Goal: Navigation & Orientation: Find specific page/section

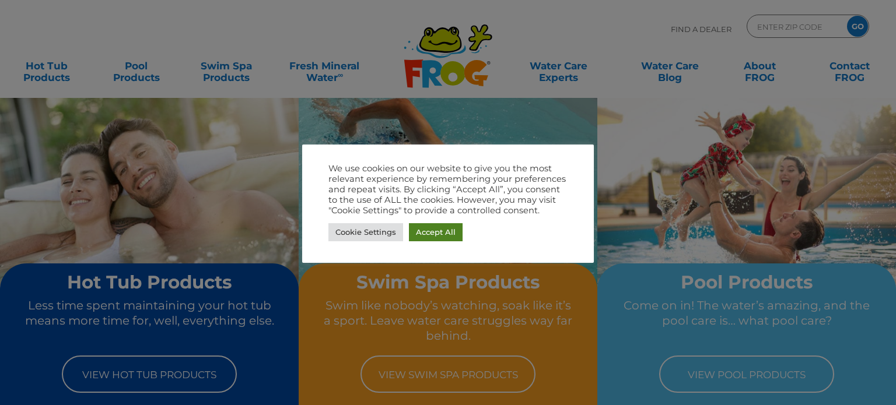
click at [439, 232] on link "Accept All" at bounding box center [436, 232] width 54 height 18
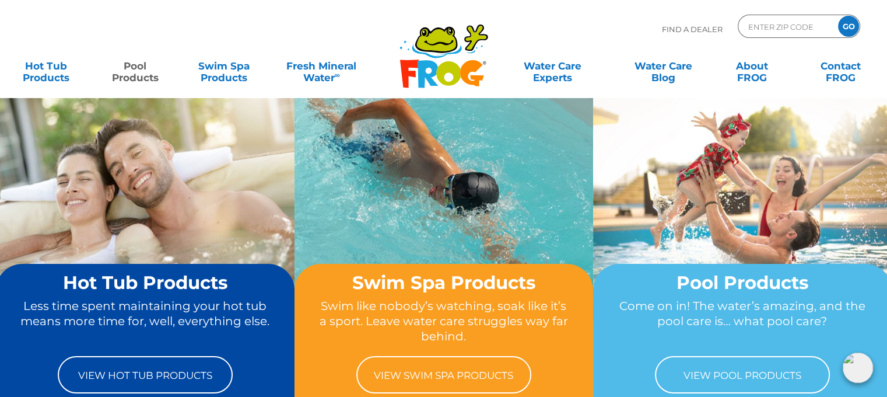
click at [145, 75] on link "Pool Products" at bounding box center [134, 65] width 69 height 23
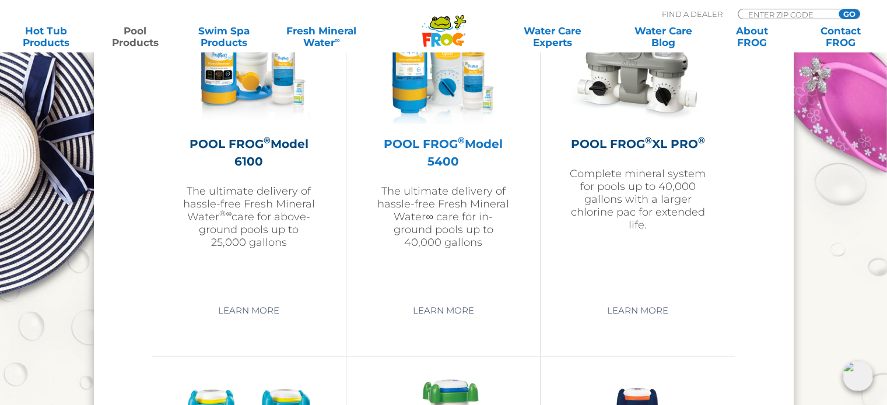
scroll to position [1808, 0]
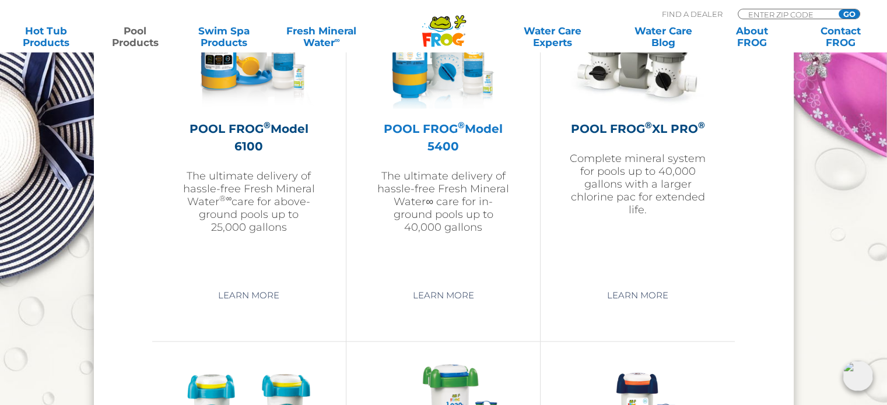
click at [441, 132] on h2 "POOL FROG ® Model 5400" at bounding box center [443, 137] width 135 height 35
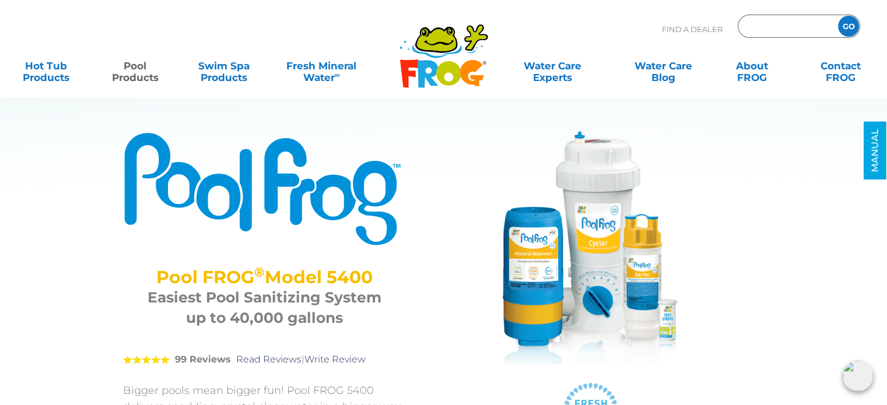
click at [779, 26] on input "Zip Code Form" at bounding box center [786, 26] width 79 height 17
type input "06093"
click at [838, 16] on input "GO" at bounding box center [848, 26] width 21 height 21
click at [847, 29] on input "GO" at bounding box center [848, 26] width 21 height 21
